Goal: Check status: Check status

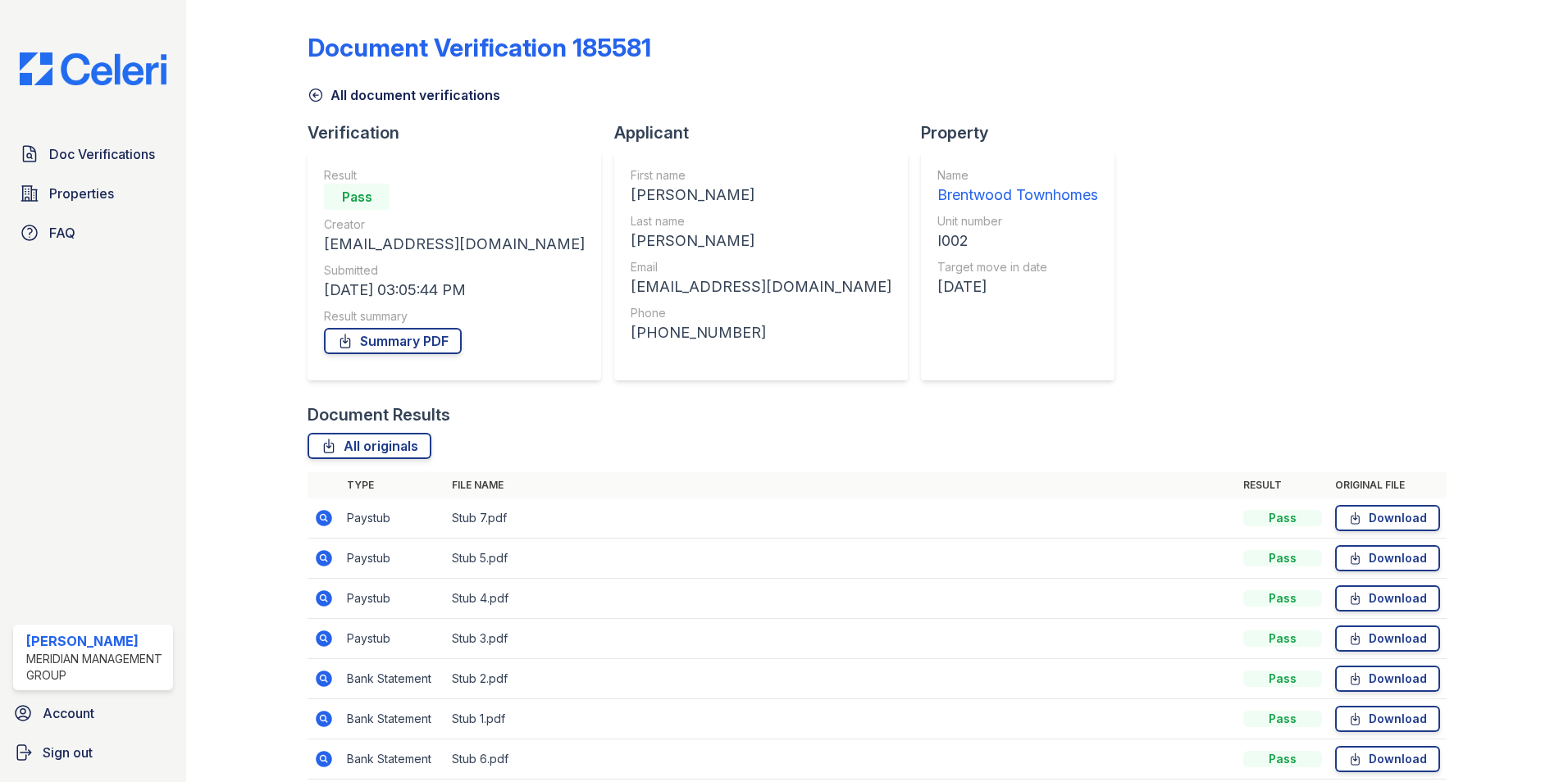
click at [323, 516] on icon at bounding box center [322, 516] width 4 height 4
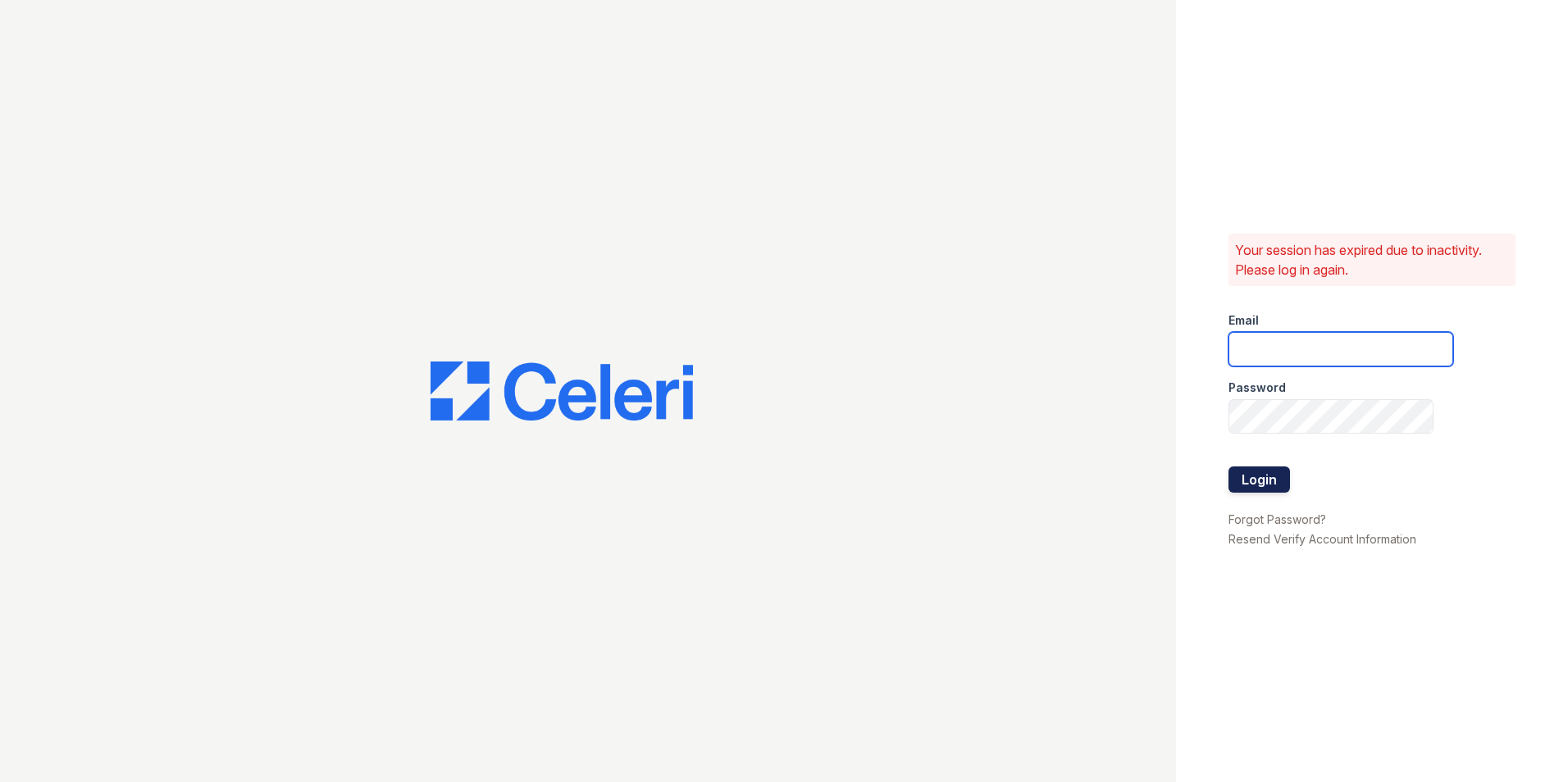
type input "lfuller@mmgmgt.com"
click at [1271, 479] on button "Login" at bounding box center [1259, 480] width 61 height 27
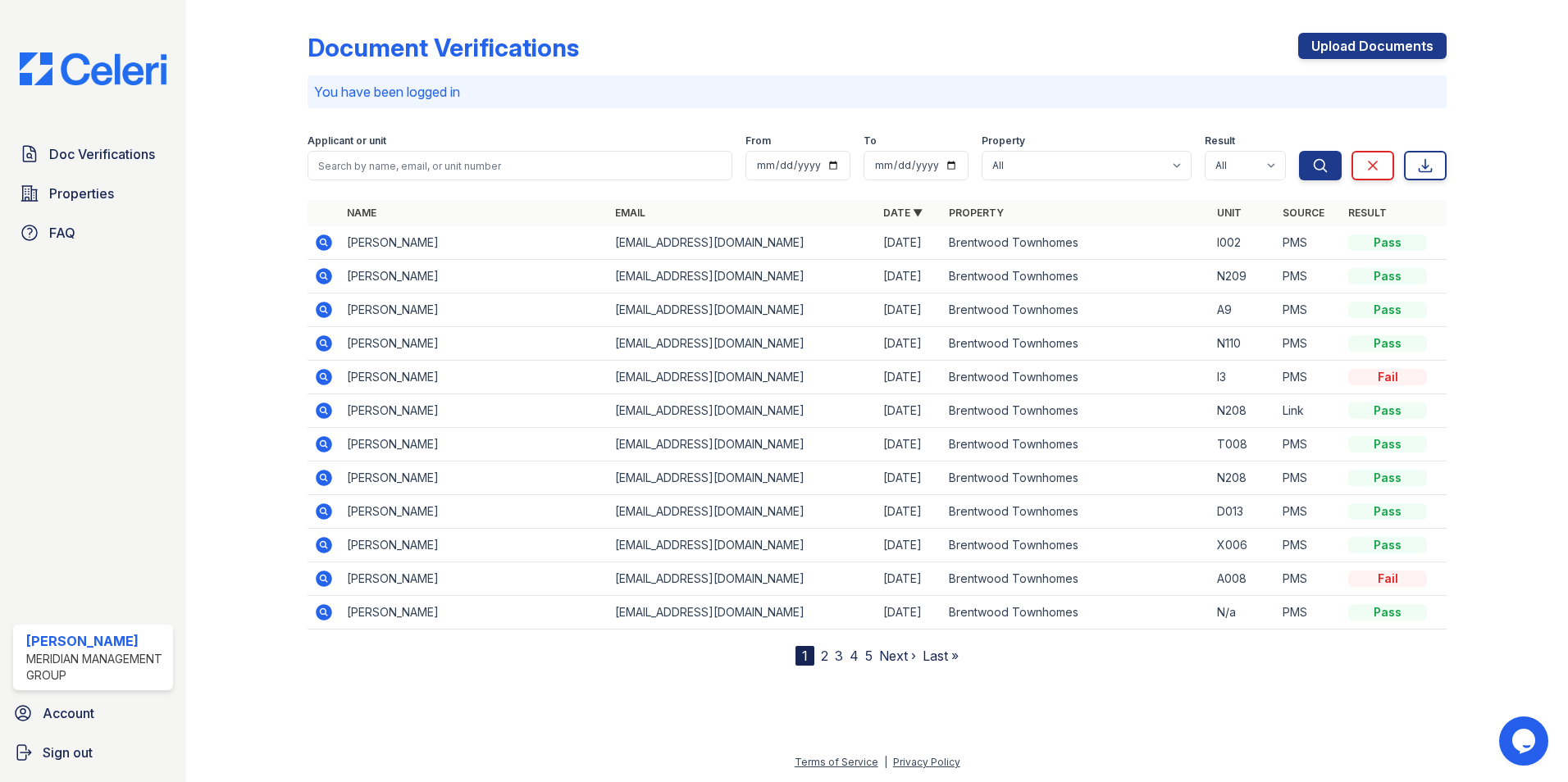
click at [322, 244] on icon at bounding box center [324, 243] width 19 height 19
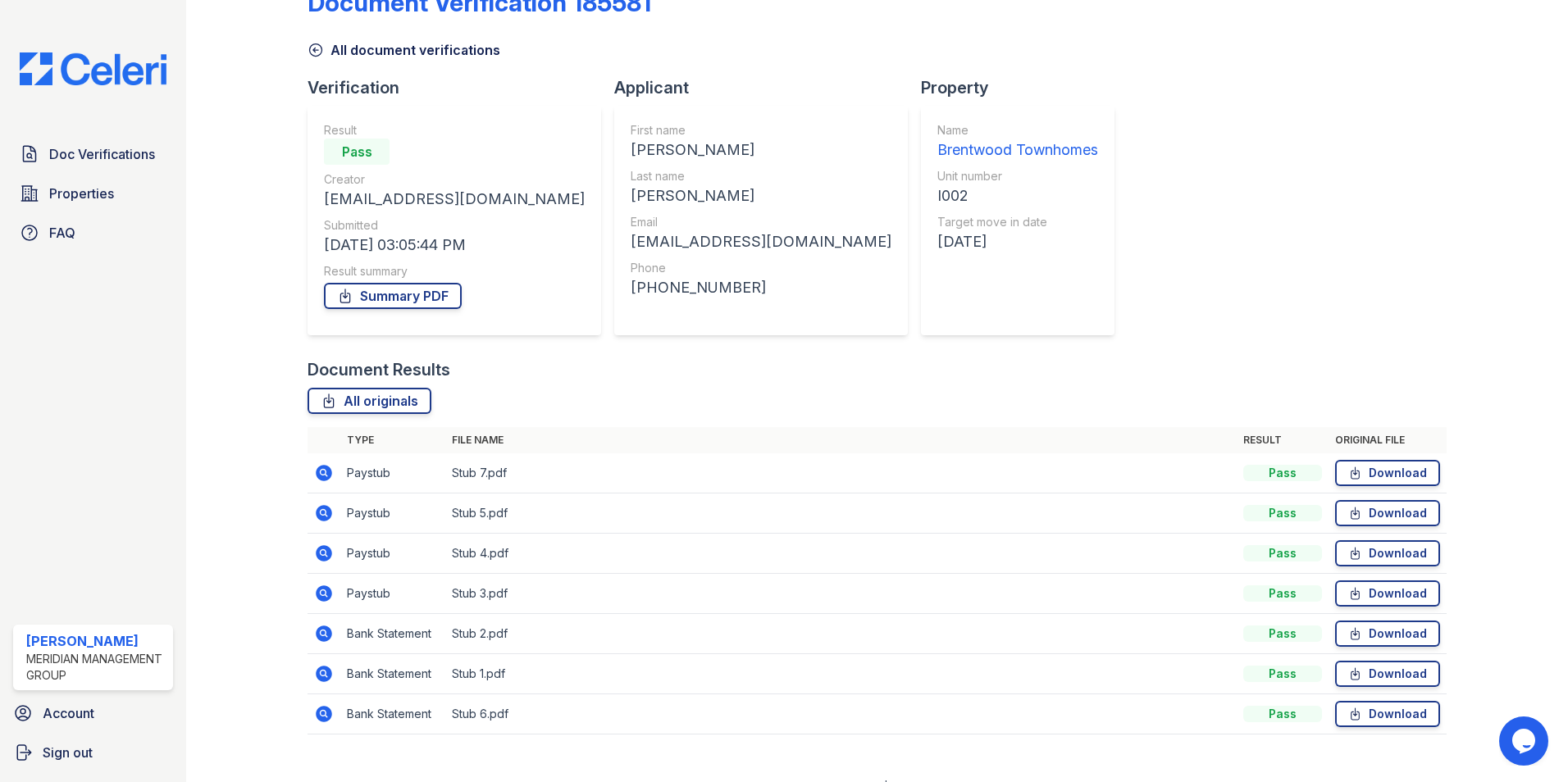
scroll to position [70, 0]
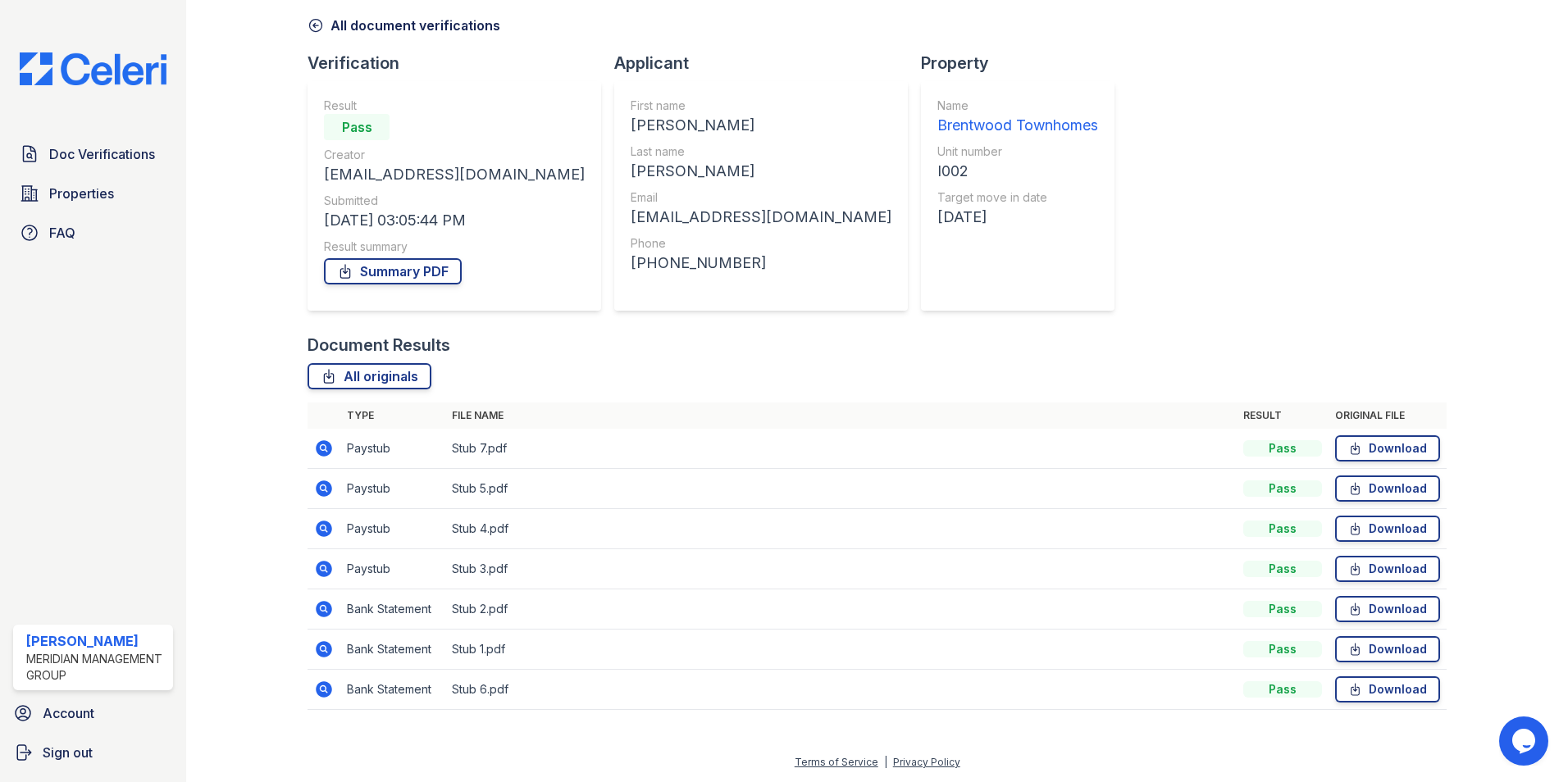
click at [324, 684] on icon at bounding box center [323, 689] width 17 height 17
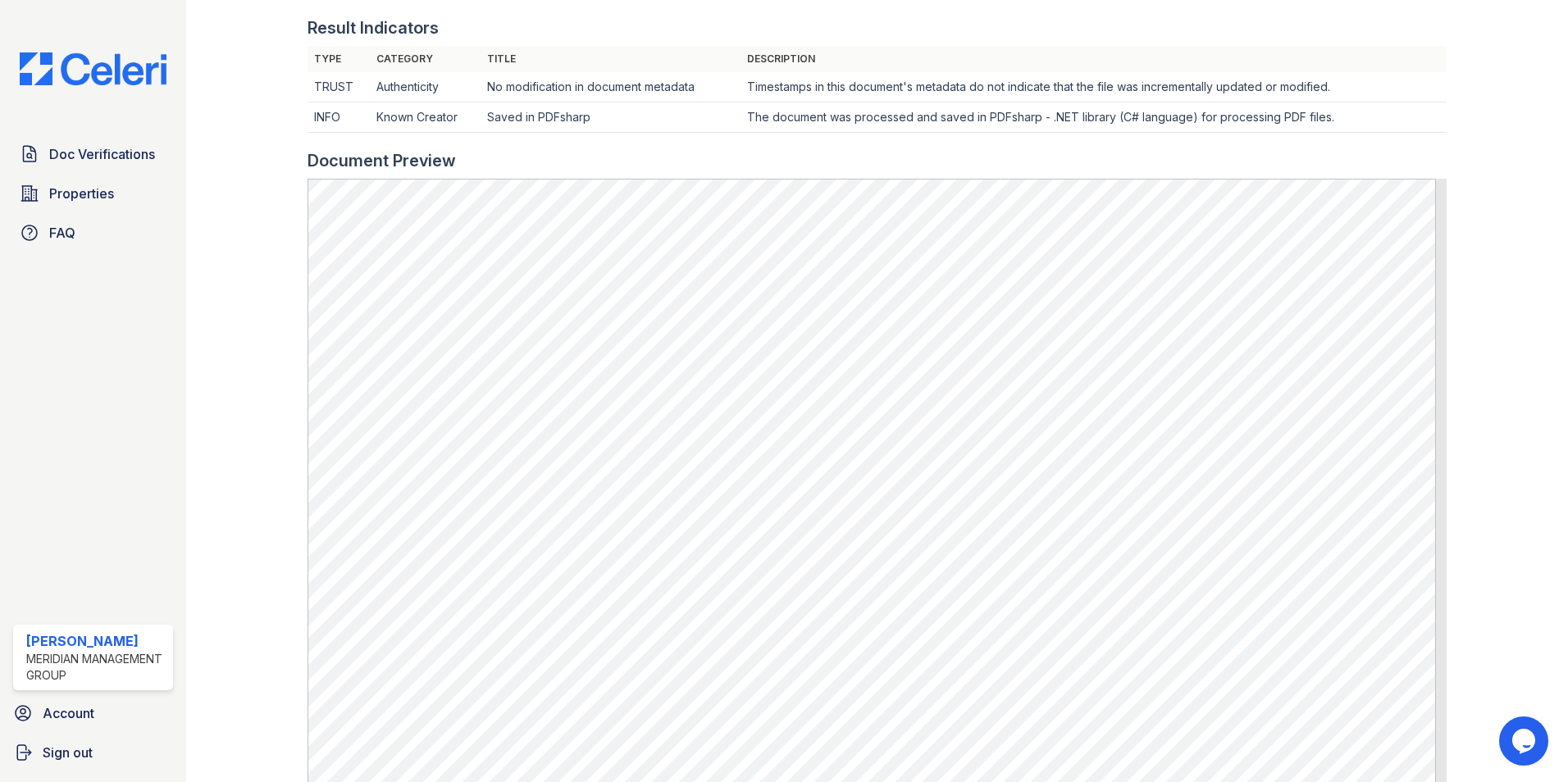
scroll to position [82, 0]
